Goal: Transaction & Acquisition: Obtain resource

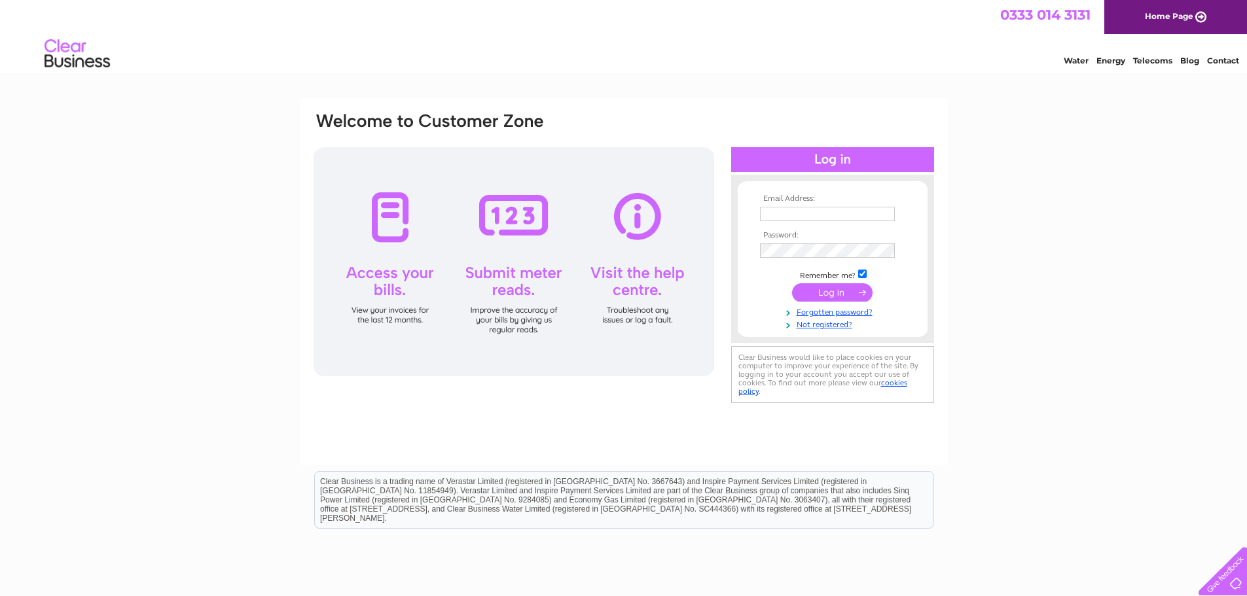
type input "accounts@harristweedhebrides.com"
click at [859, 293] on input "submit" at bounding box center [832, 293] width 81 height 18
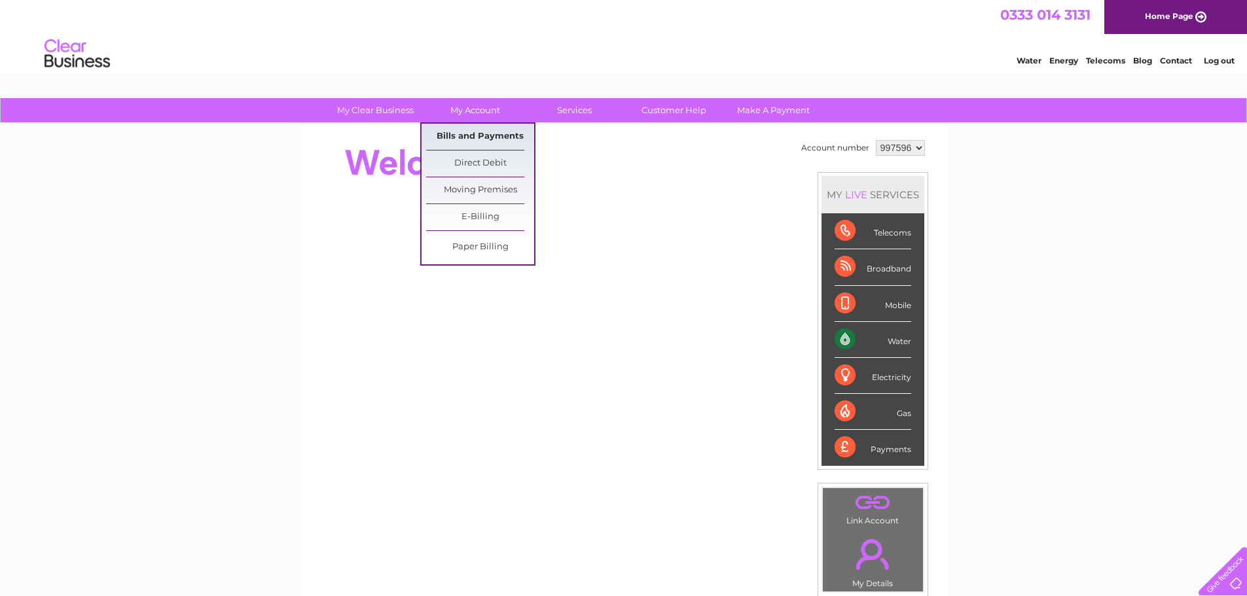
click at [494, 138] on link "Bills and Payments" at bounding box center [480, 137] width 108 height 26
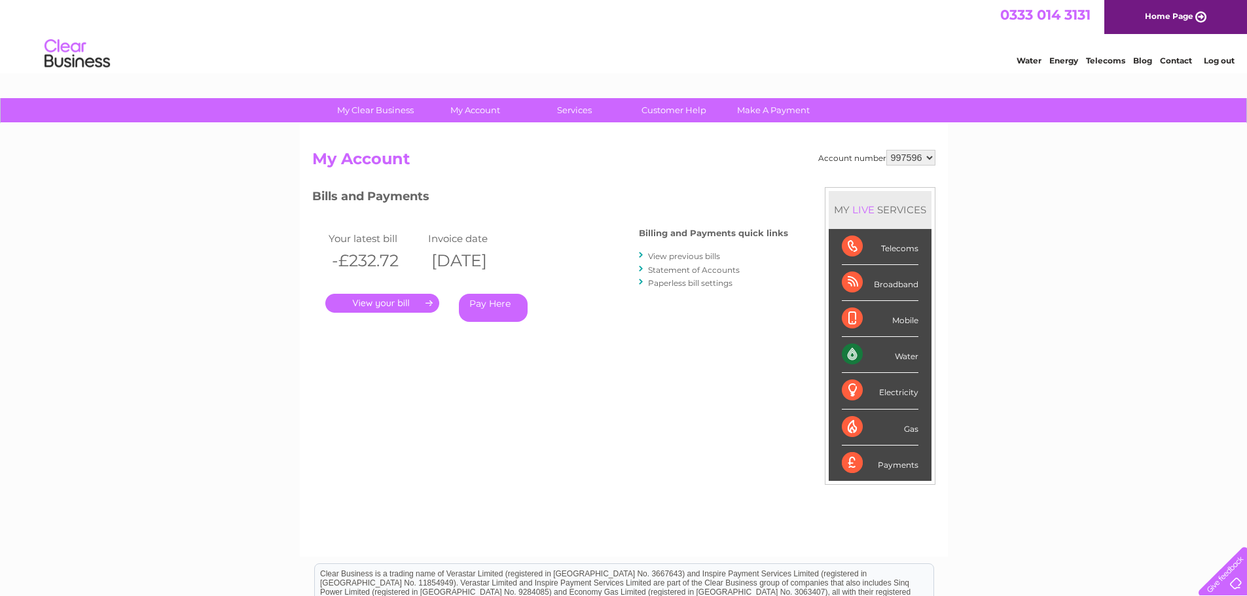
click at [421, 303] on link "." at bounding box center [382, 303] width 114 height 19
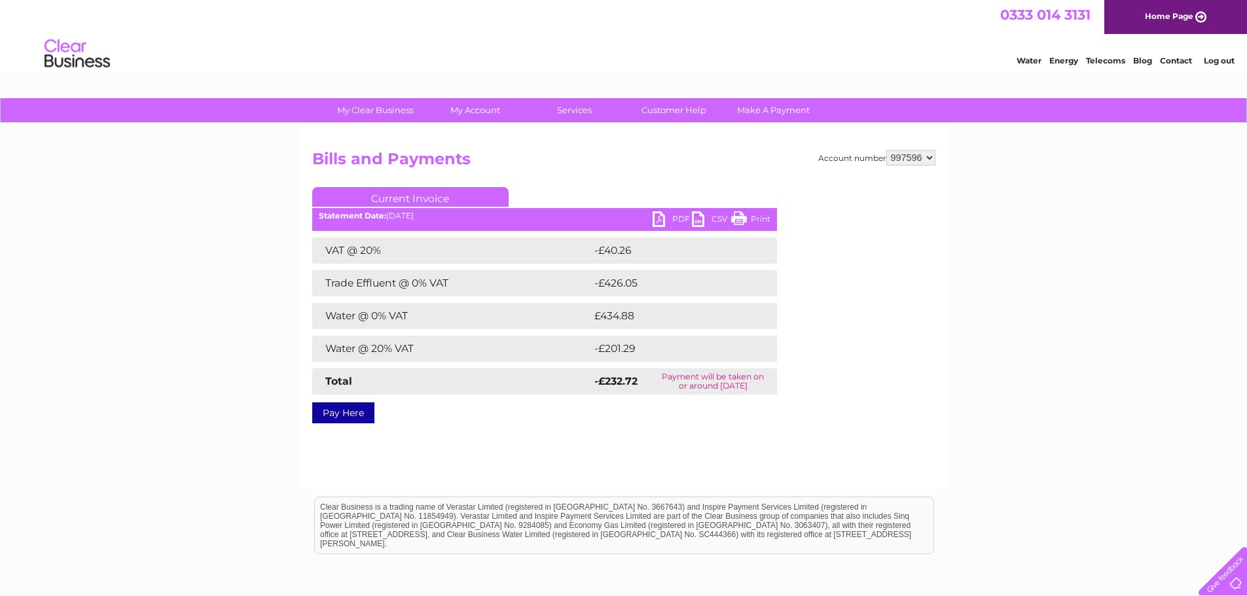
click at [676, 219] on link "PDF" at bounding box center [672, 220] width 39 height 19
click at [923, 162] on select "997596 997598" at bounding box center [911, 158] width 49 height 16
select select "997598"
click at [887, 150] on select "997596 997598" at bounding box center [911, 158] width 49 height 16
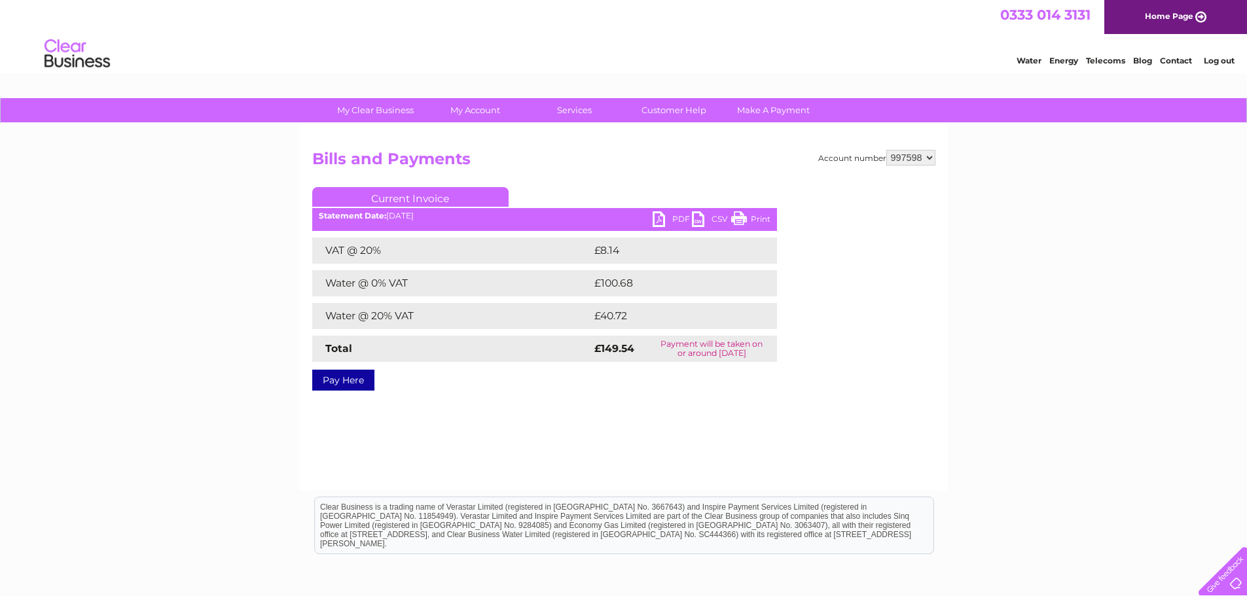
click at [674, 211] on ul "Current Invoice" at bounding box center [544, 199] width 465 height 24
click at [675, 217] on link "PDF" at bounding box center [672, 220] width 39 height 19
